Goal: Find specific page/section: Find specific page/section

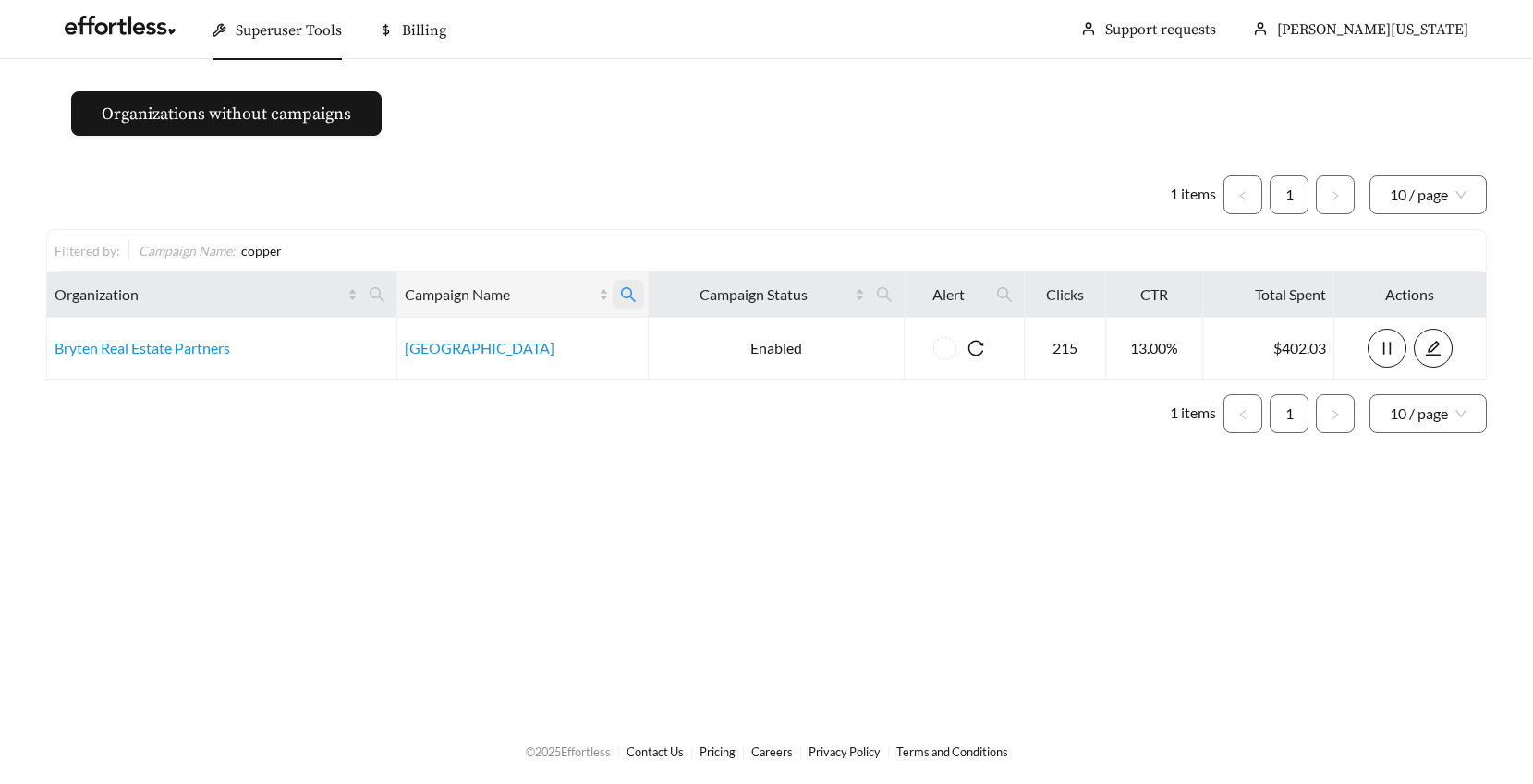
click at [636, 290] on icon "search" at bounding box center [628, 294] width 17 height 17
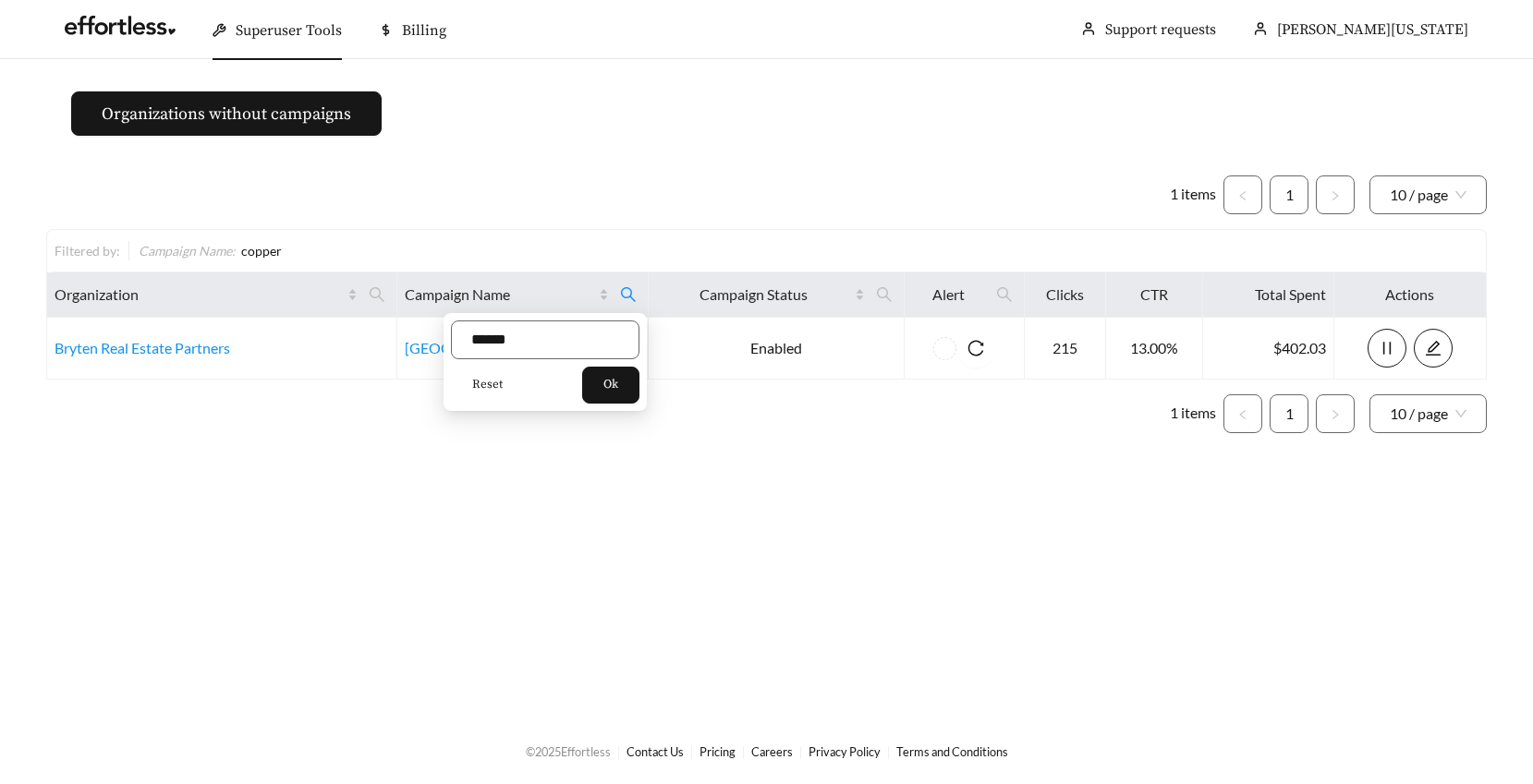
click at [490, 382] on span "Reset" at bounding box center [487, 385] width 31 height 19
click at [505, 345] on input "text" at bounding box center [545, 339] width 189 height 39
type input "*********"
click at [589, 382] on div "Reset Ok" at bounding box center [545, 385] width 189 height 37
click at [615, 385] on span "Ok" at bounding box center [611, 385] width 15 height 19
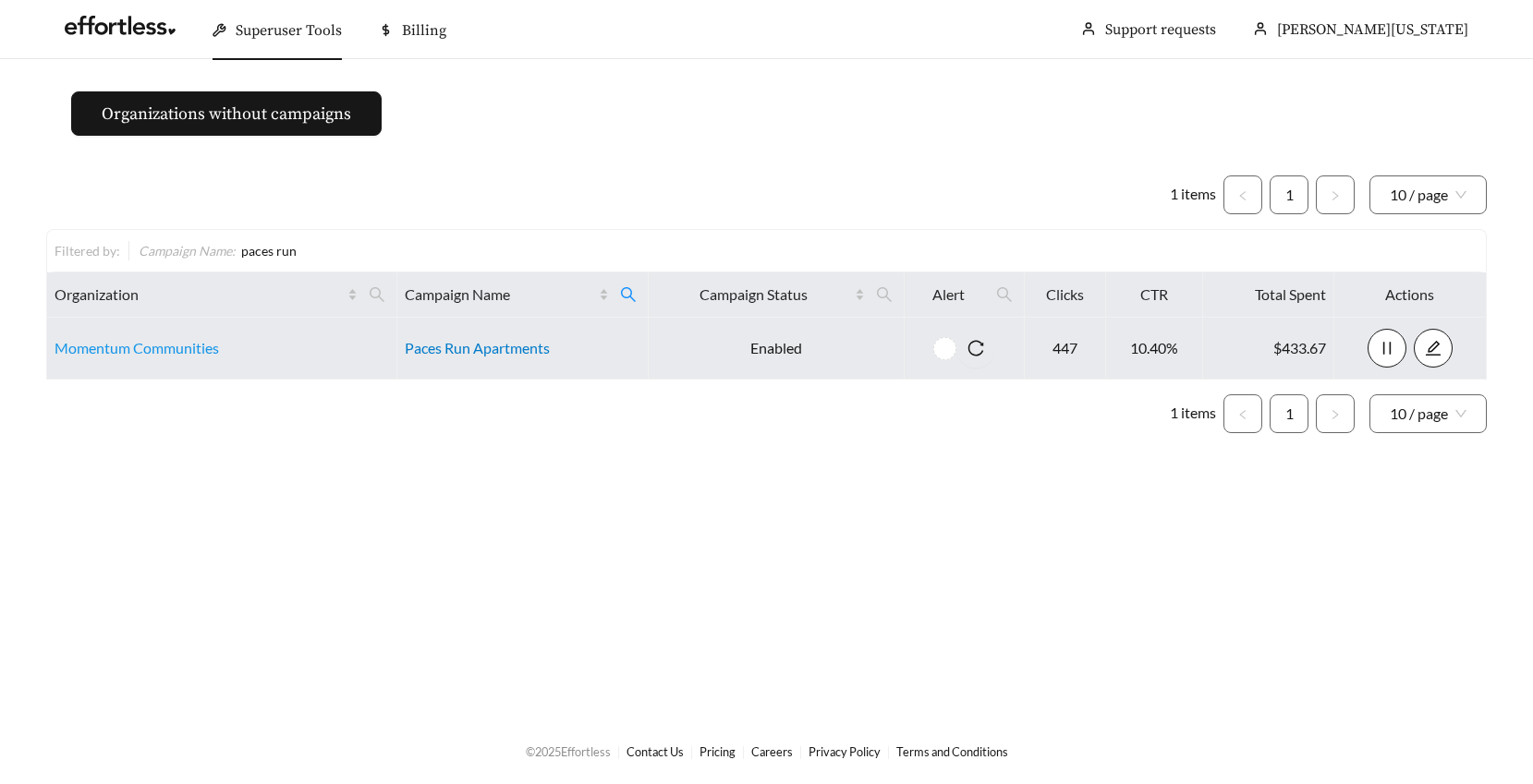
click at [476, 352] on link "Paces Run Apartments" at bounding box center [477, 348] width 145 height 18
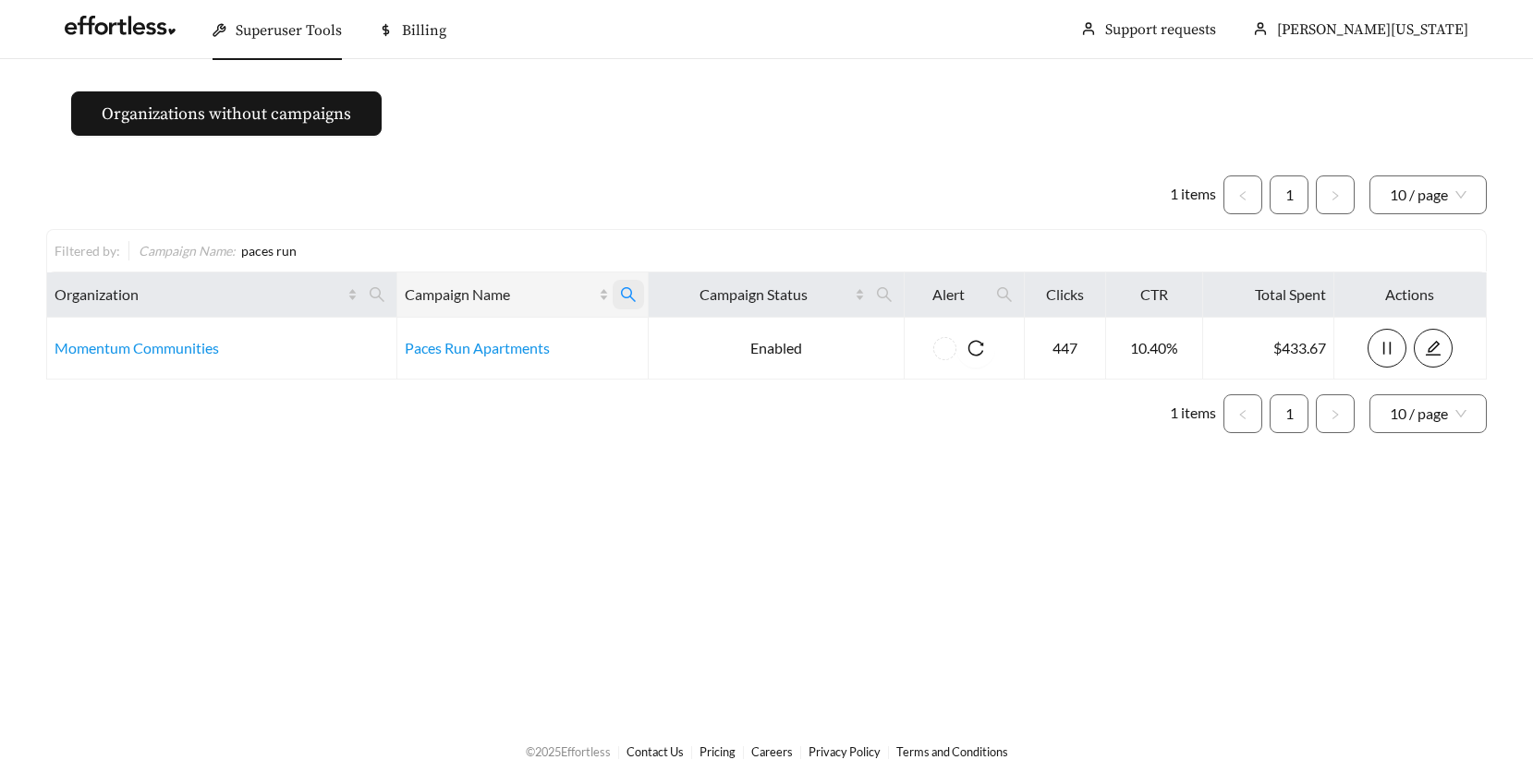
click at [629, 290] on icon "search" at bounding box center [628, 294] width 15 height 15
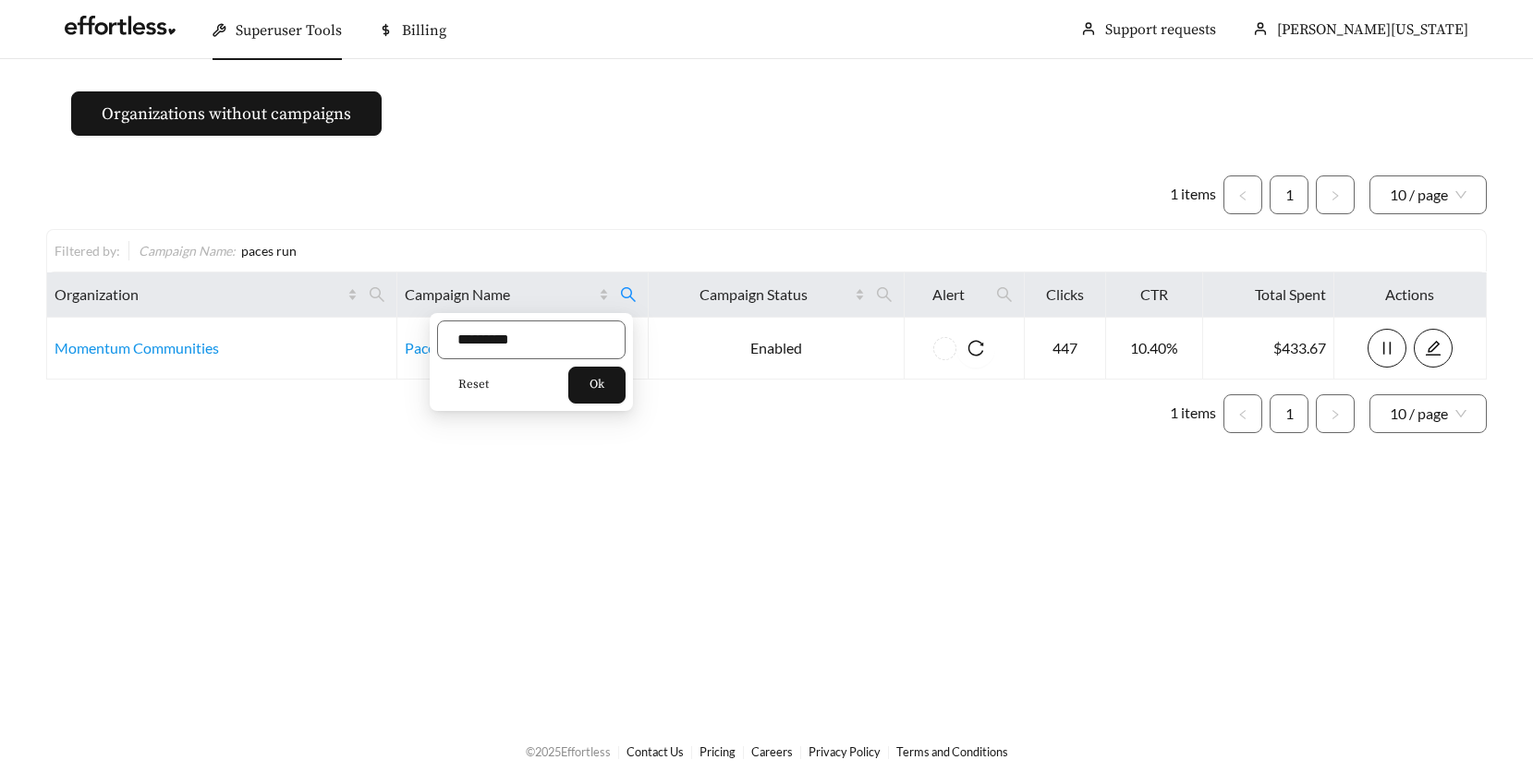
click at [476, 376] on span "Reset" at bounding box center [473, 385] width 31 height 19
click at [478, 340] on input "text" at bounding box center [531, 339] width 189 height 39
type input "**********"
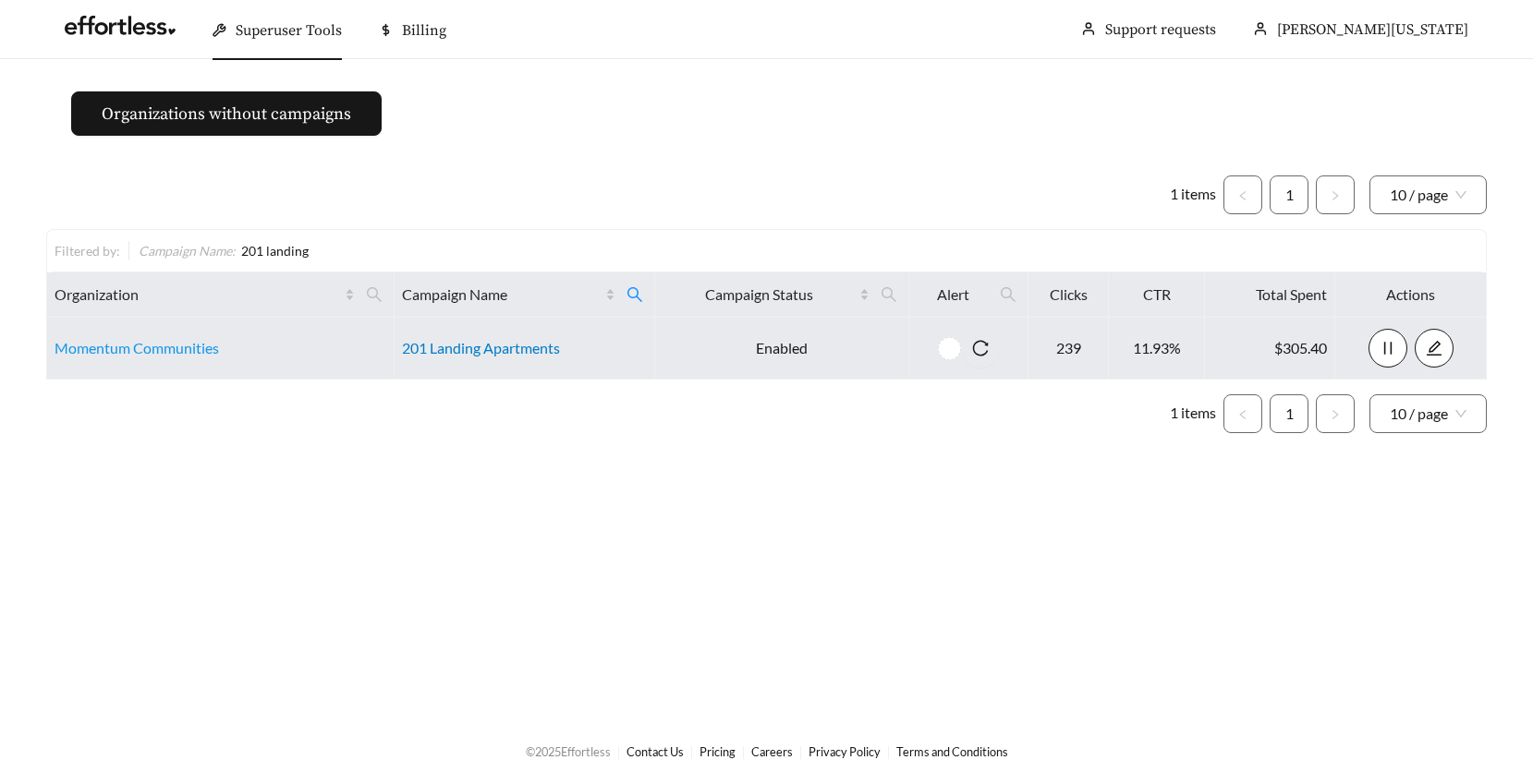
click at [487, 347] on link "201 Landing Apartments" at bounding box center [481, 348] width 158 height 18
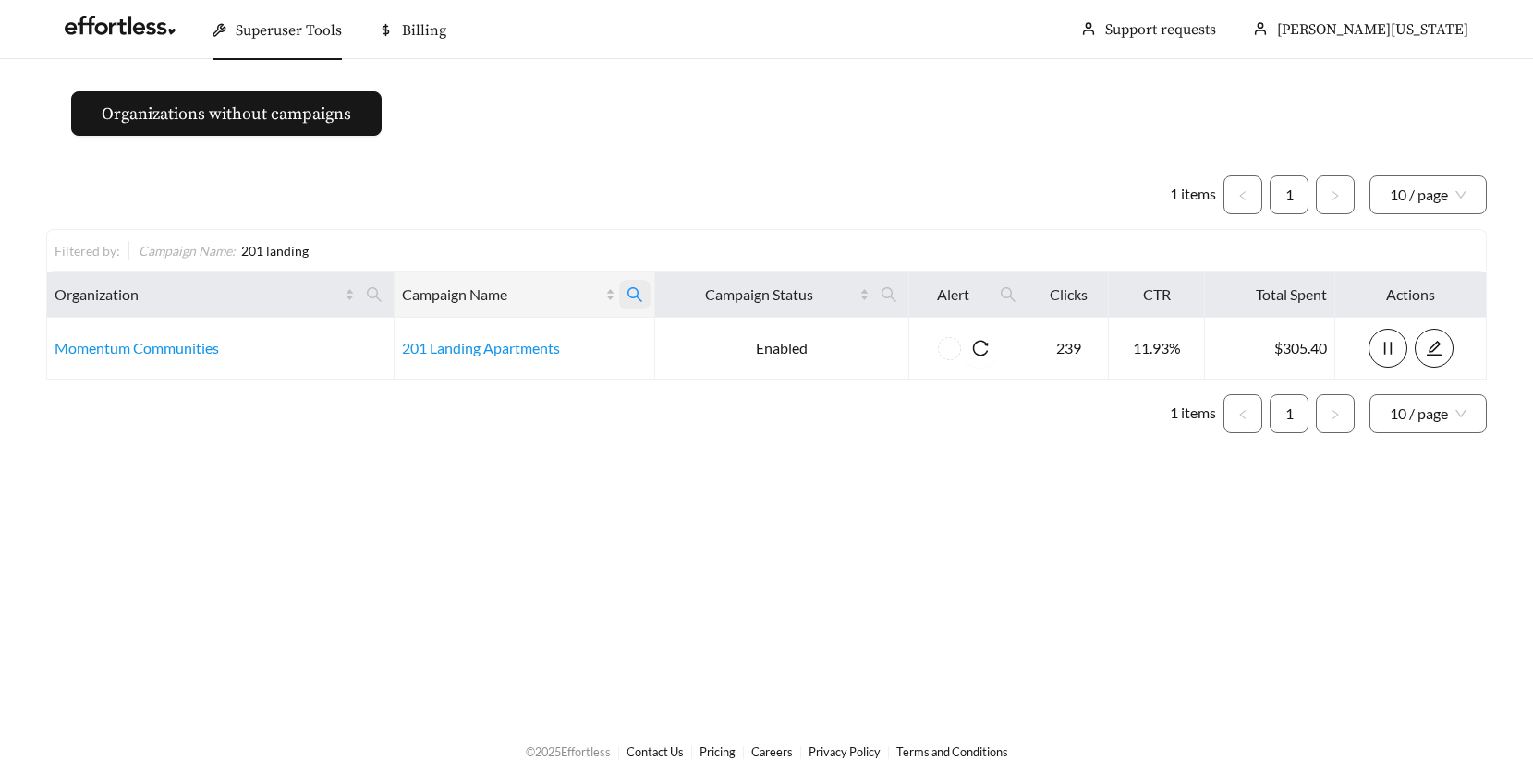
click at [636, 289] on icon "search" at bounding box center [635, 294] width 17 height 17
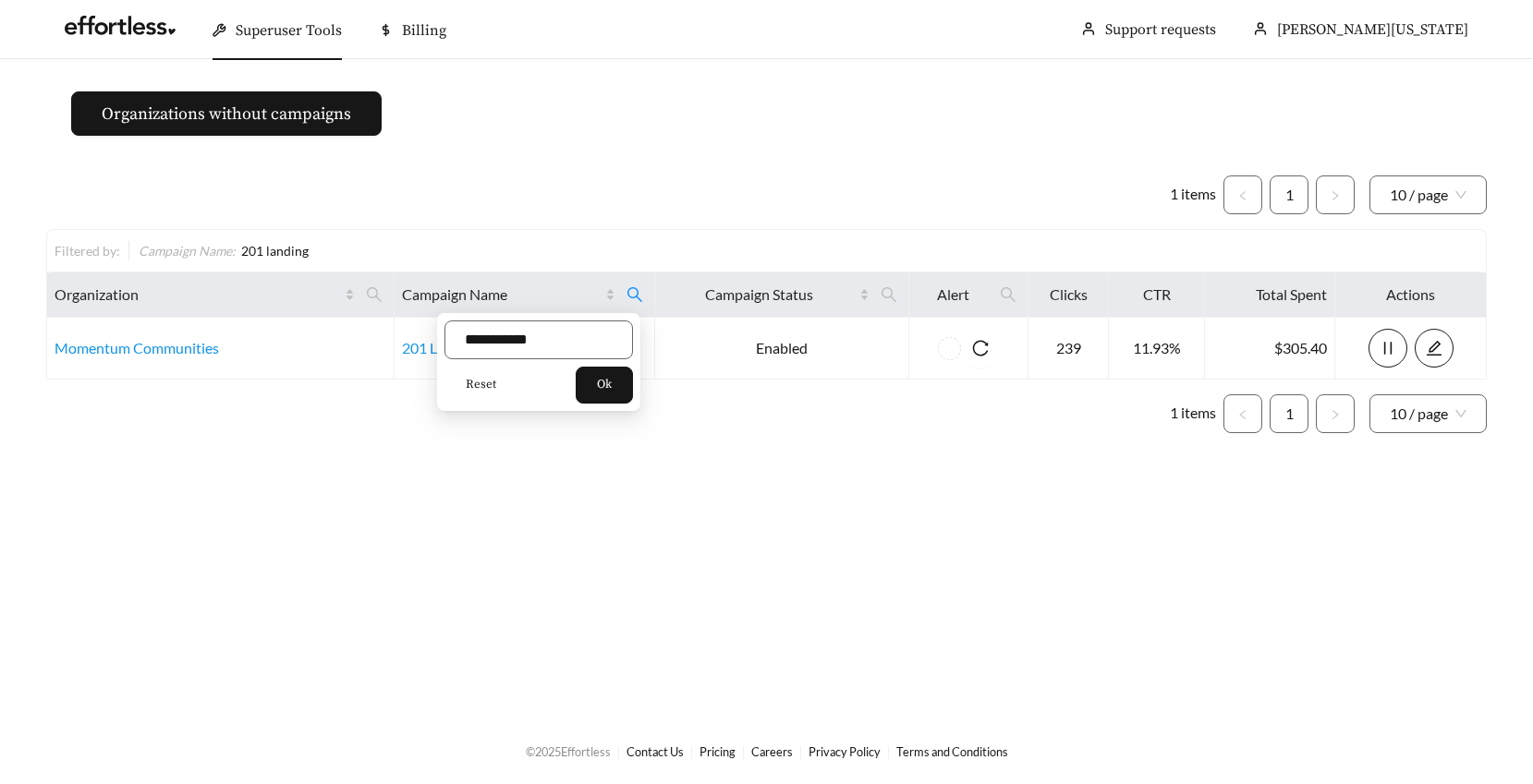
click at [476, 381] on span "Reset" at bounding box center [481, 385] width 31 height 19
click at [479, 339] on input "text" at bounding box center [538, 339] width 189 height 39
type input "**********"
click at [605, 378] on span "Ok" at bounding box center [604, 385] width 15 height 19
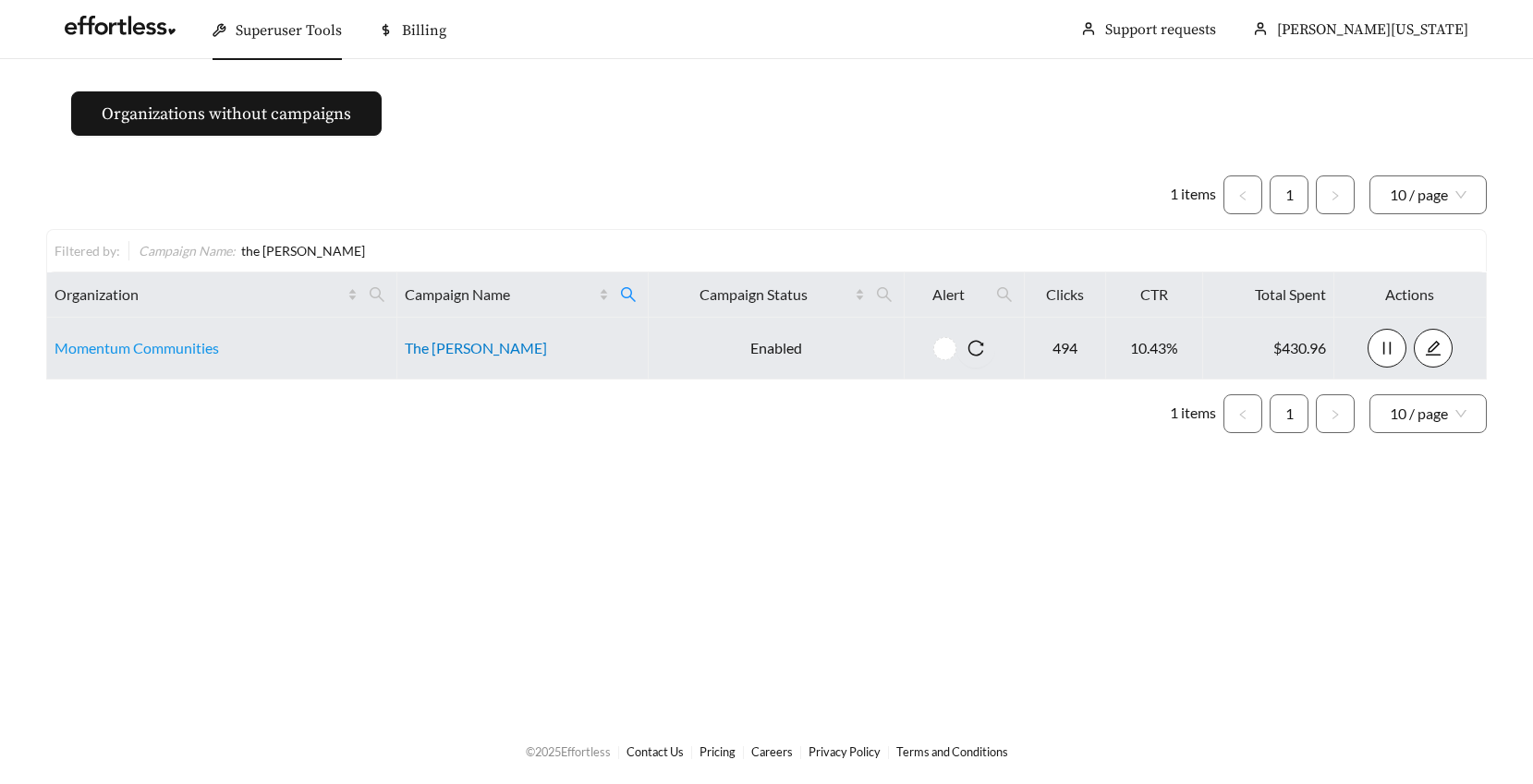
click at [439, 351] on link "The Maples" at bounding box center [476, 348] width 143 height 18
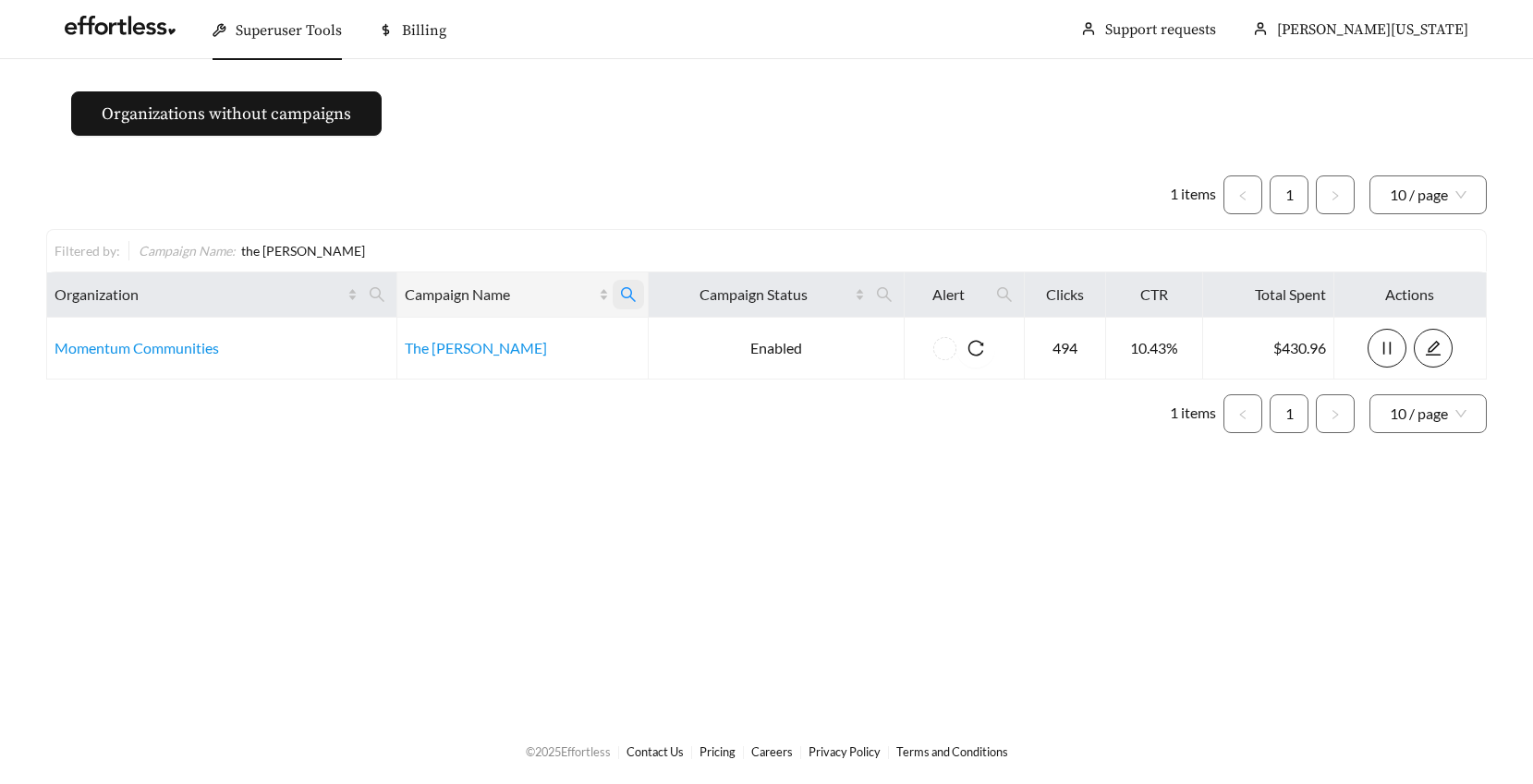
click at [621, 291] on icon "search" at bounding box center [628, 294] width 15 height 15
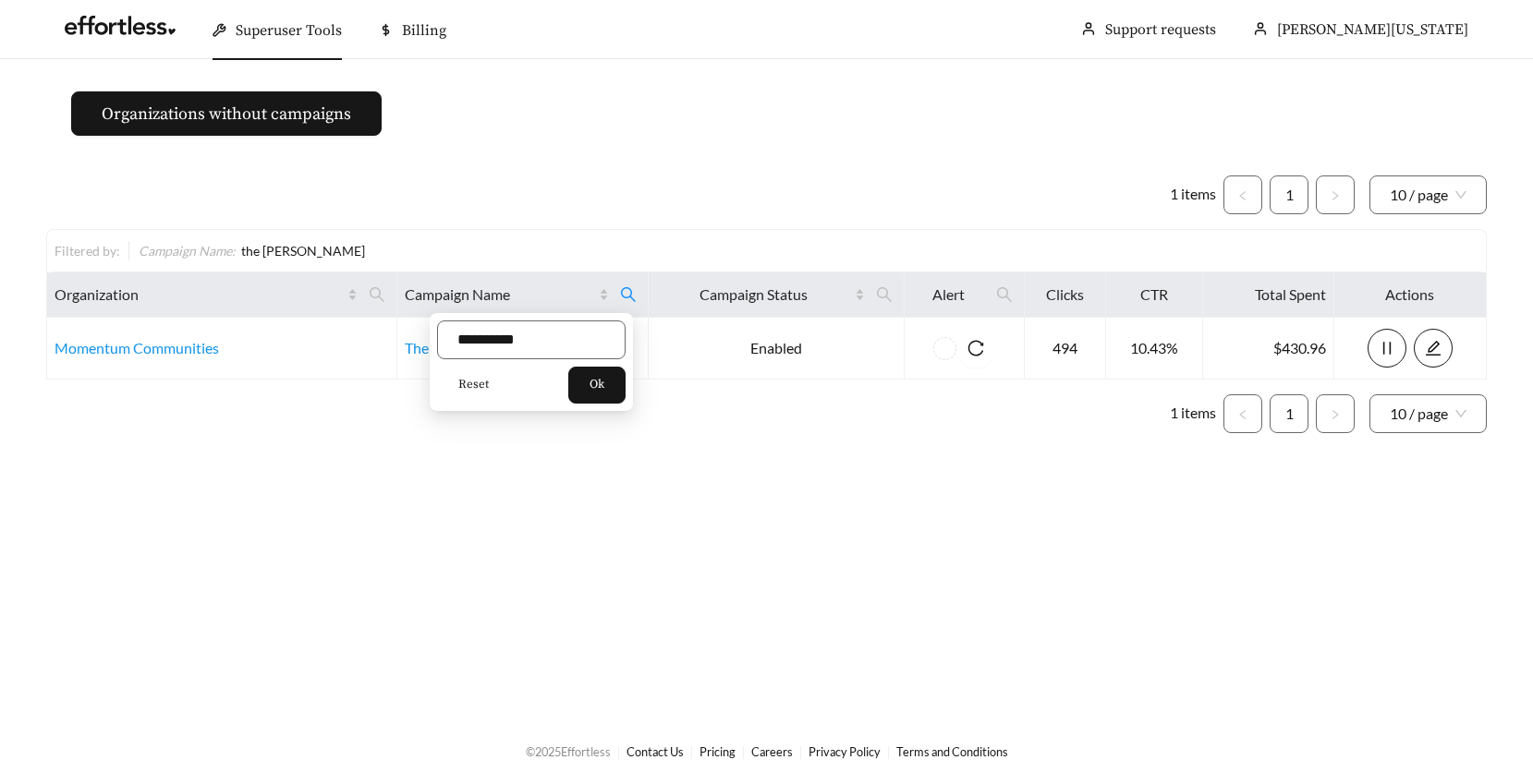
click at [466, 383] on span "Reset" at bounding box center [473, 385] width 31 height 19
click at [468, 348] on input "text" at bounding box center [531, 339] width 189 height 39
type input "**********"
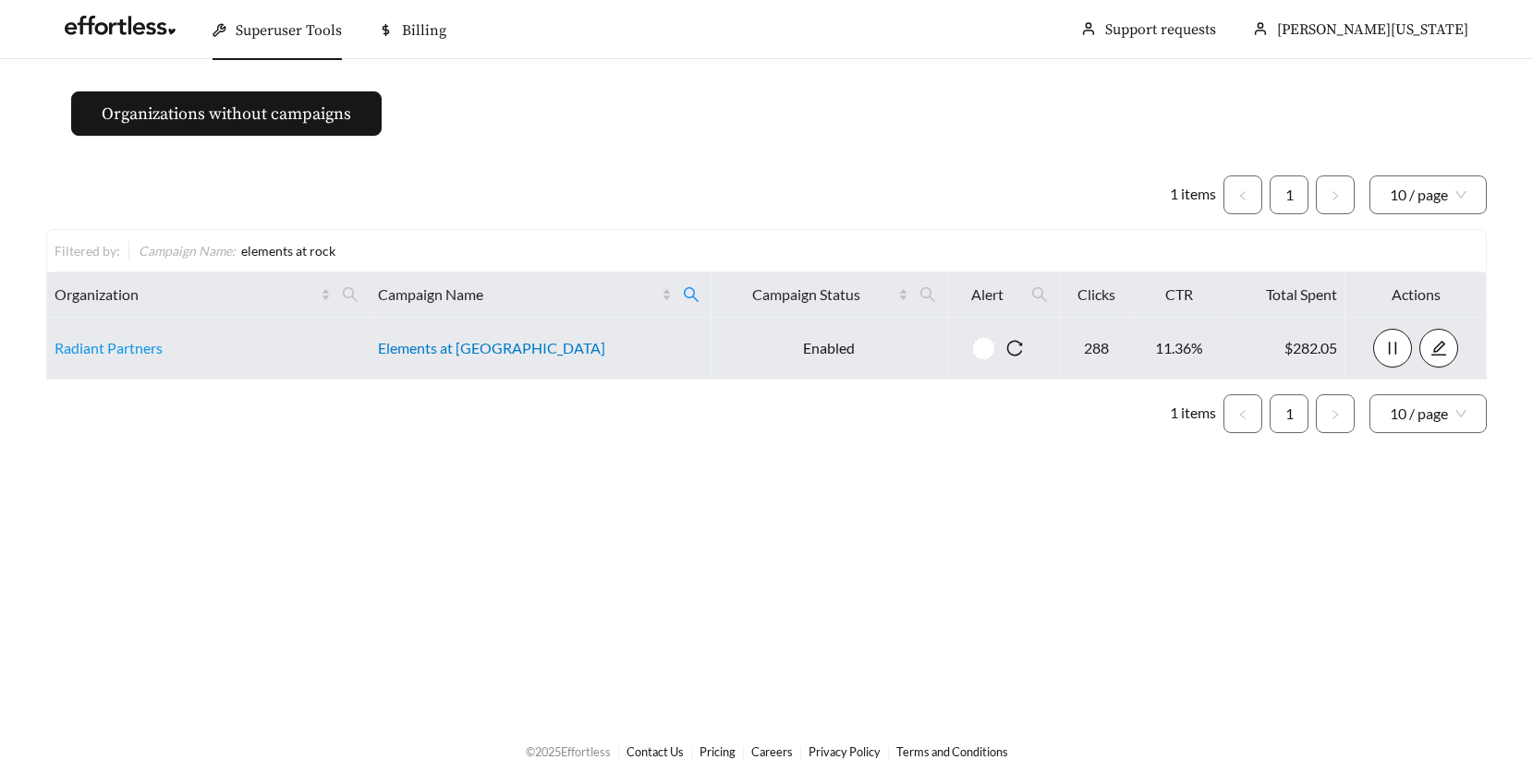
click at [510, 351] on link "Elements at [GEOGRAPHIC_DATA]" at bounding box center [492, 348] width 228 height 18
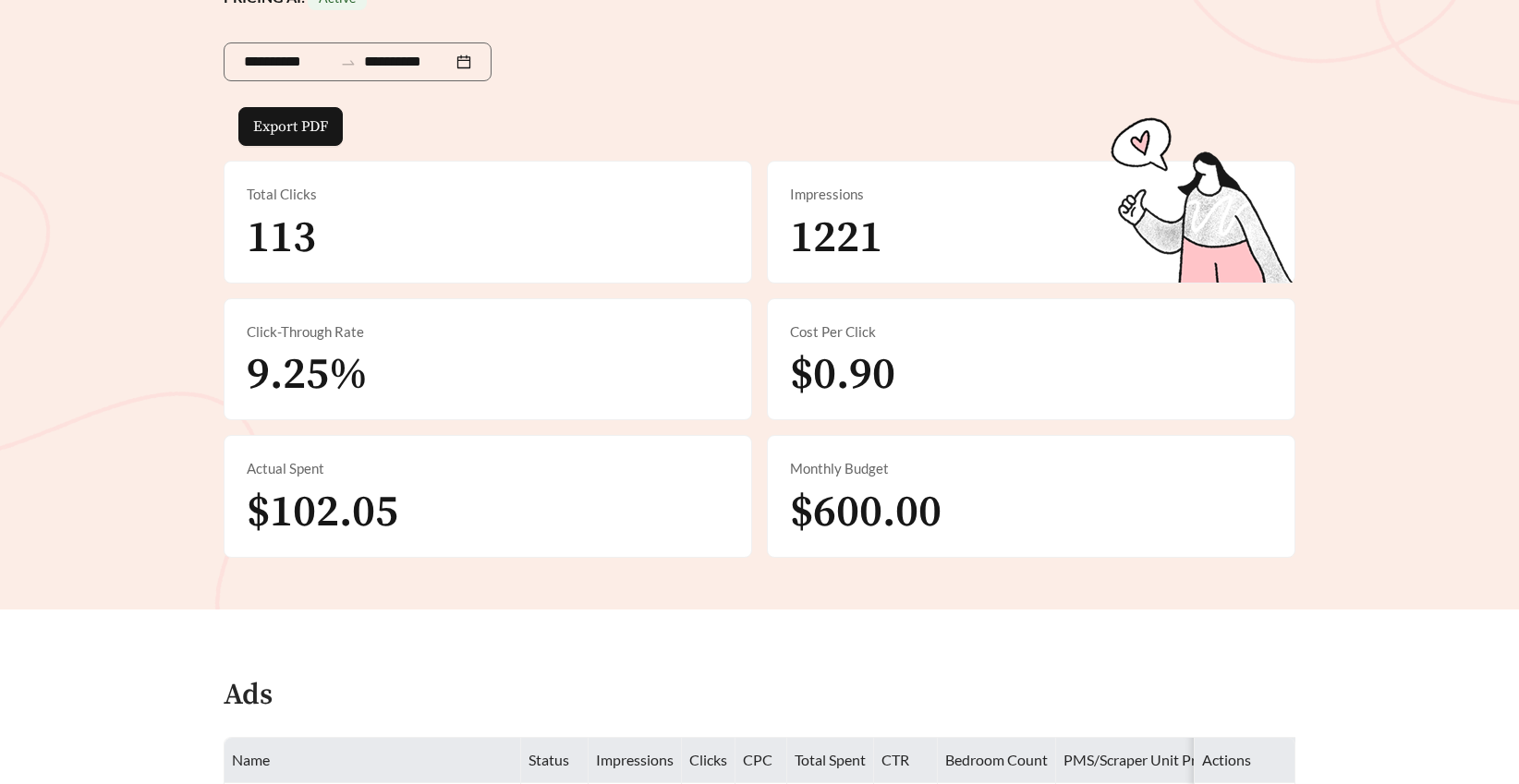
scroll to position [311, 0]
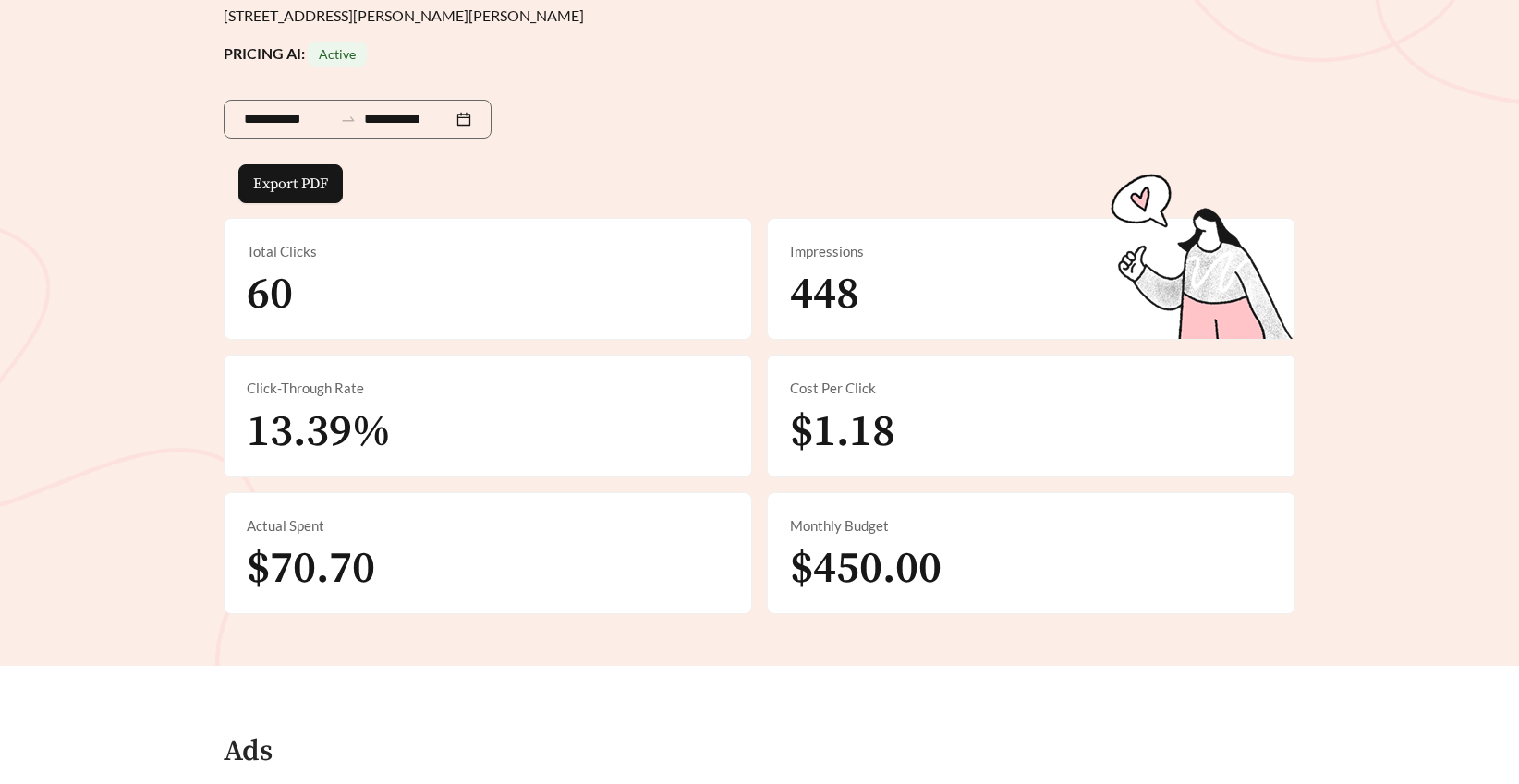
scroll to position [318, 0]
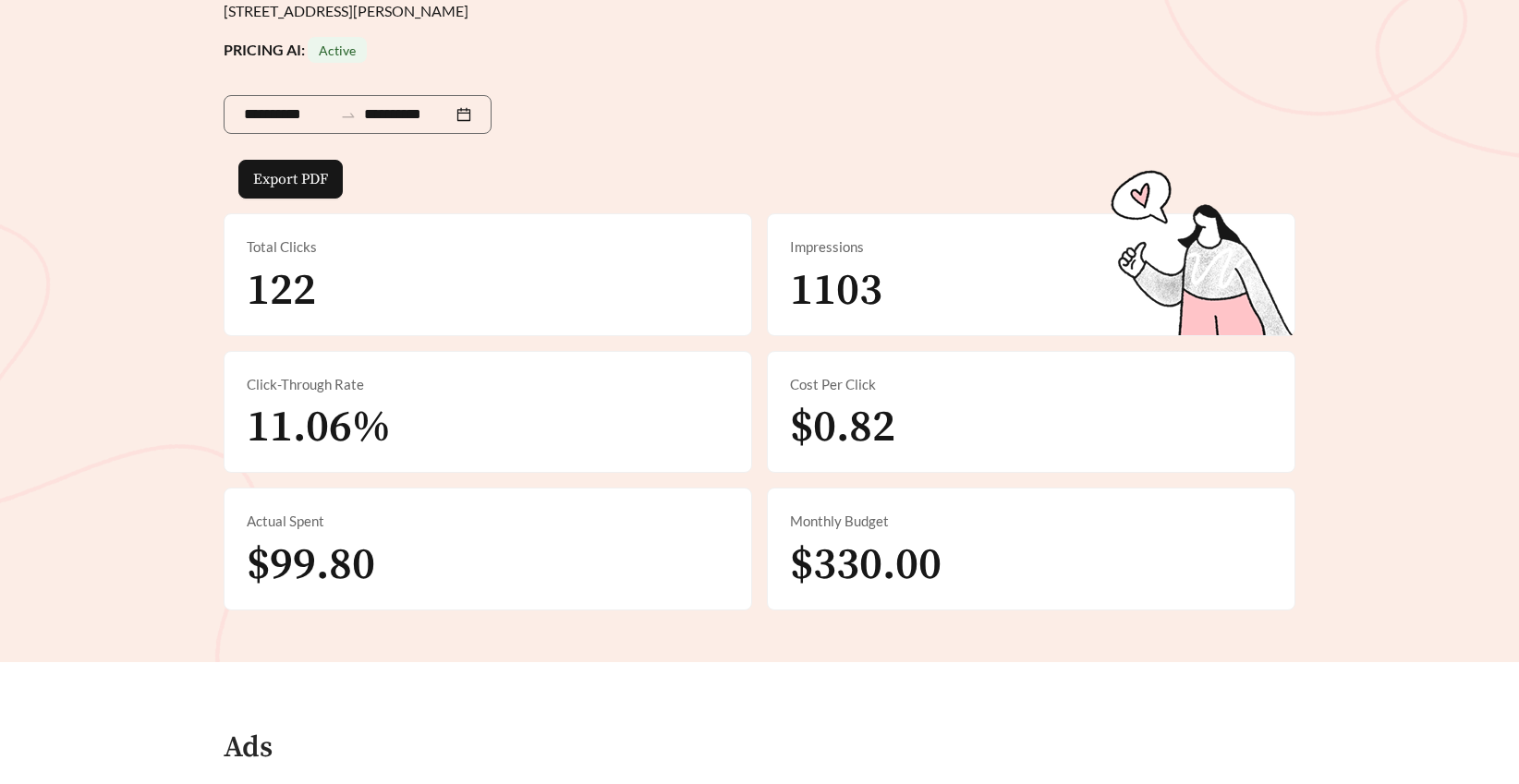
scroll to position [236, 0]
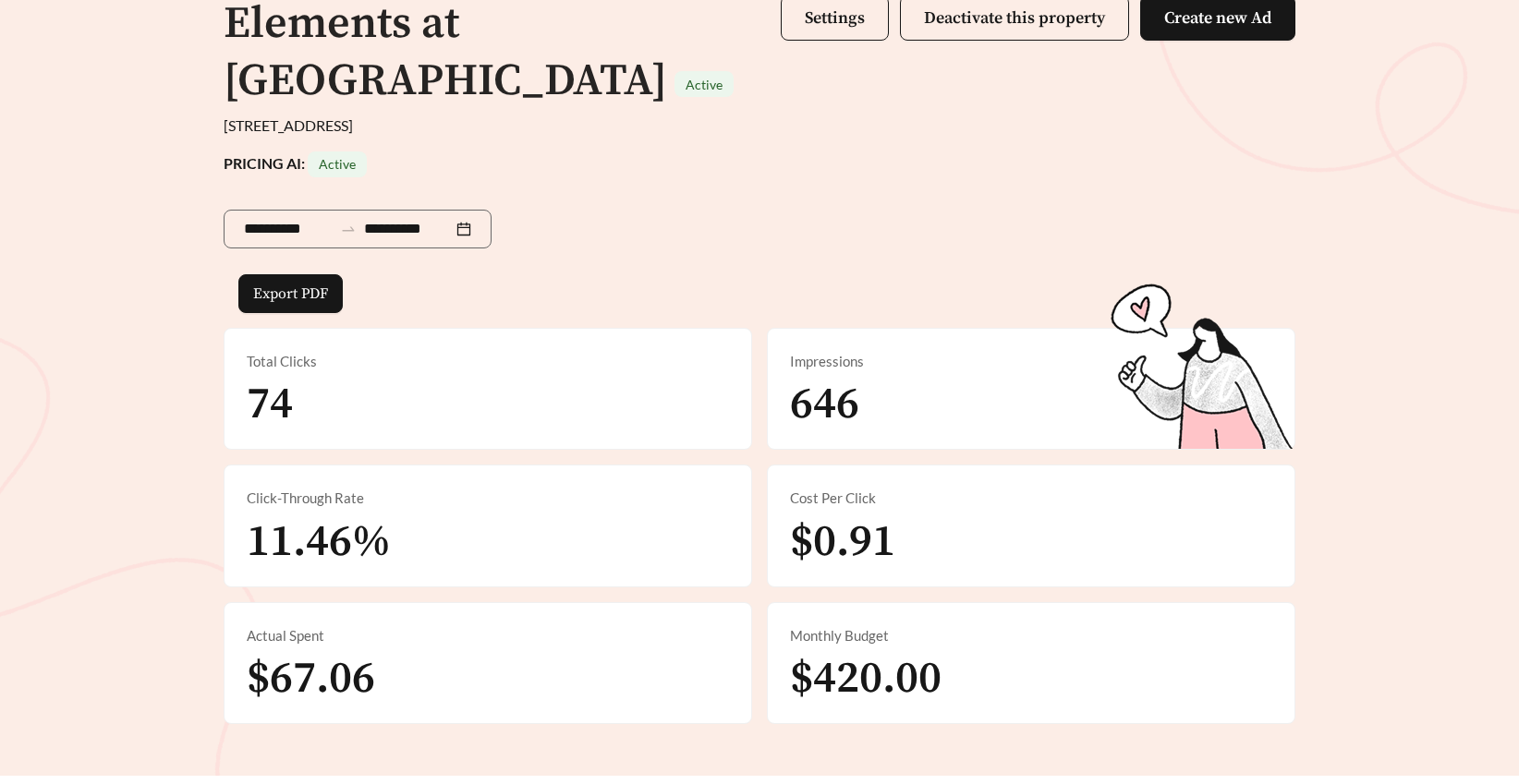
scroll to position [173, 0]
